Goal: Task Accomplishment & Management: Use online tool/utility

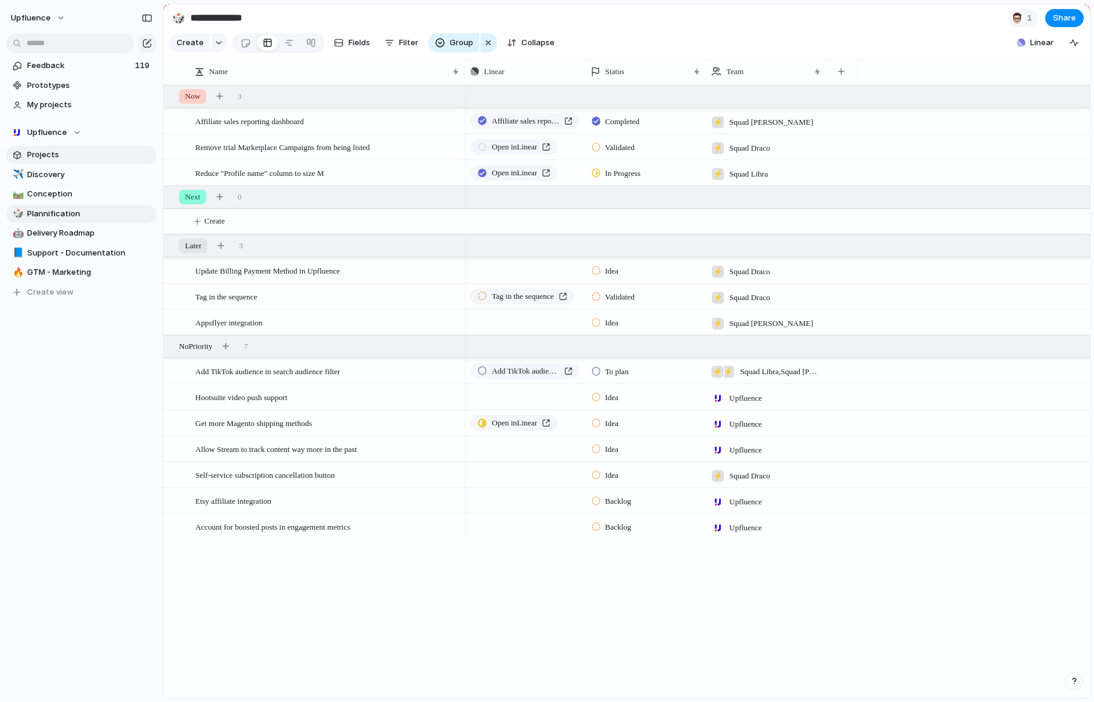
click at [70, 157] on span "Projects" at bounding box center [89, 155] width 125 height 12
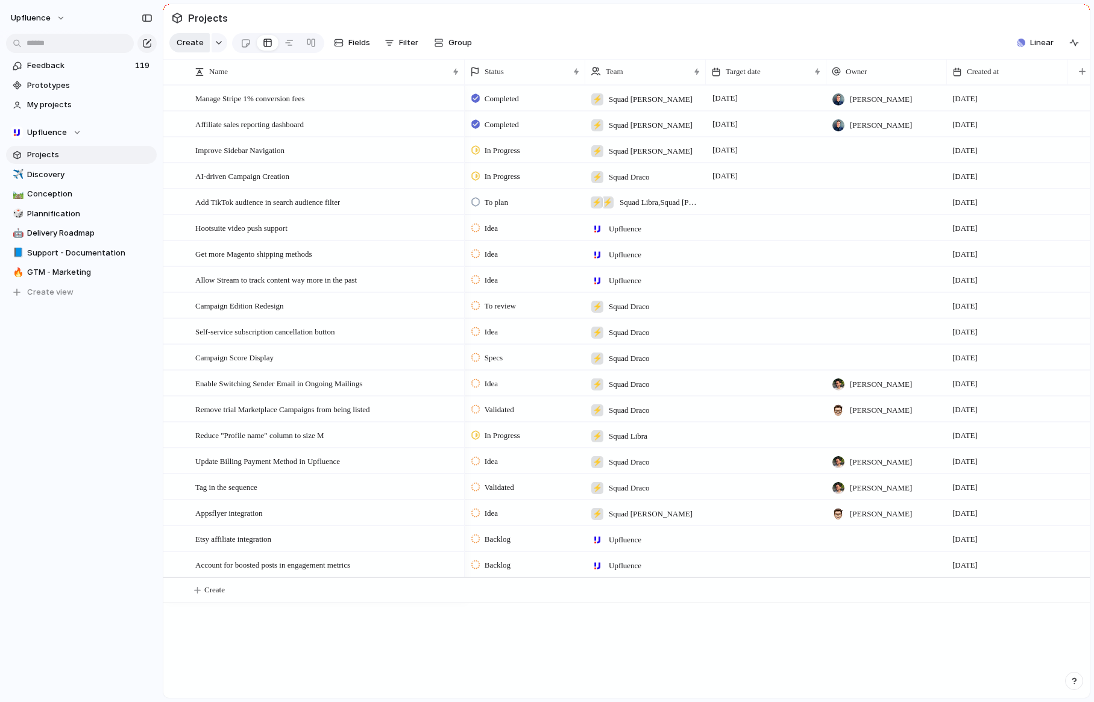
click at [192, 42] on span "Create" at bounding box center [190, 43] width 27 height 12
